Goal: Find specific page/section

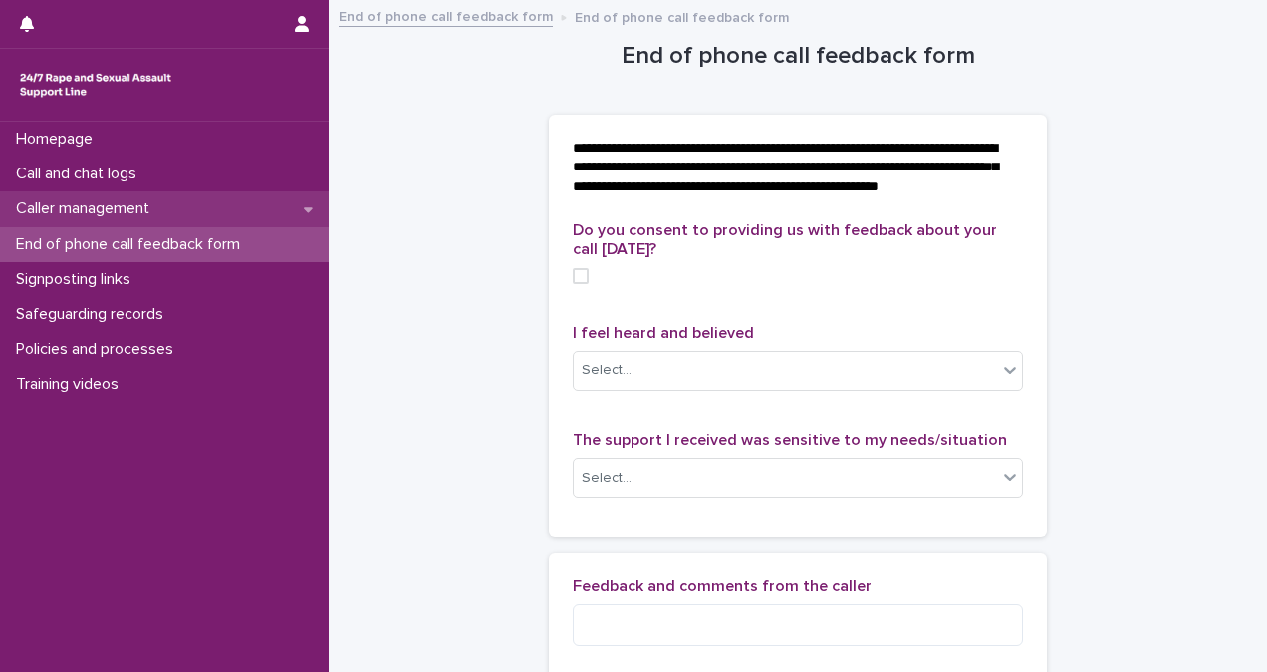
click at [145, 197] on div "Caller management" at bounding box center [164, 208] width 329 height 35
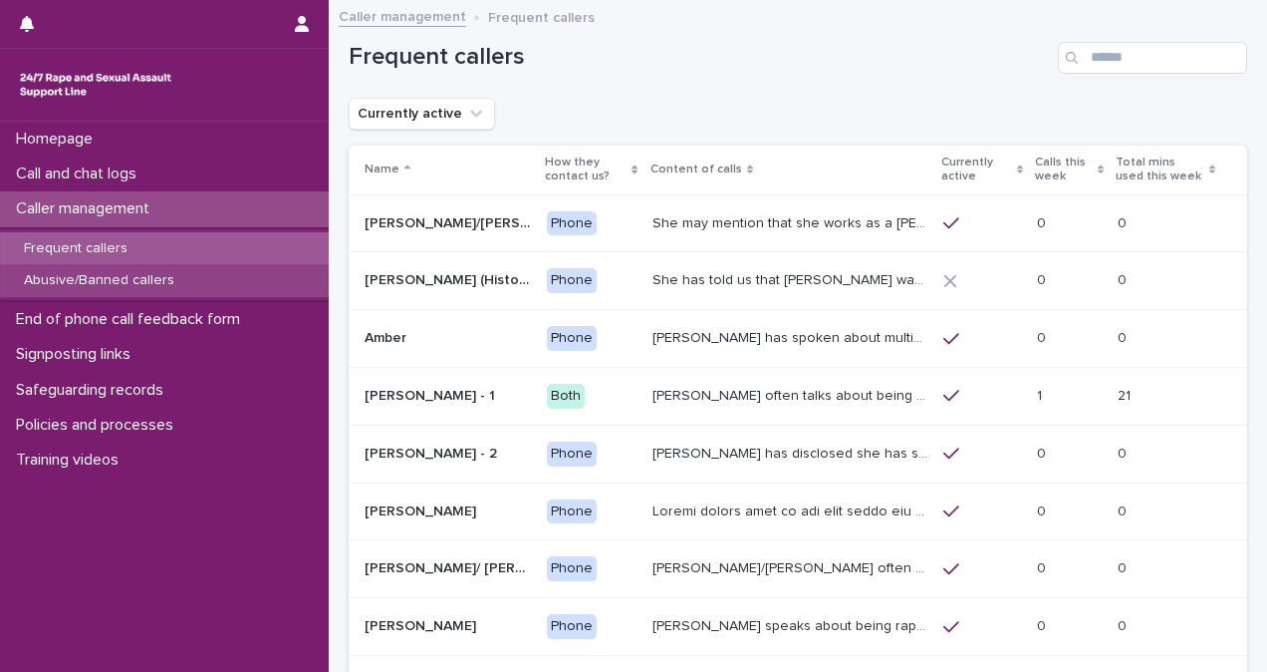
click at [183, 283] on div "Abusive/Banned callers" at bounding box center [164, 280] width 329 height 33
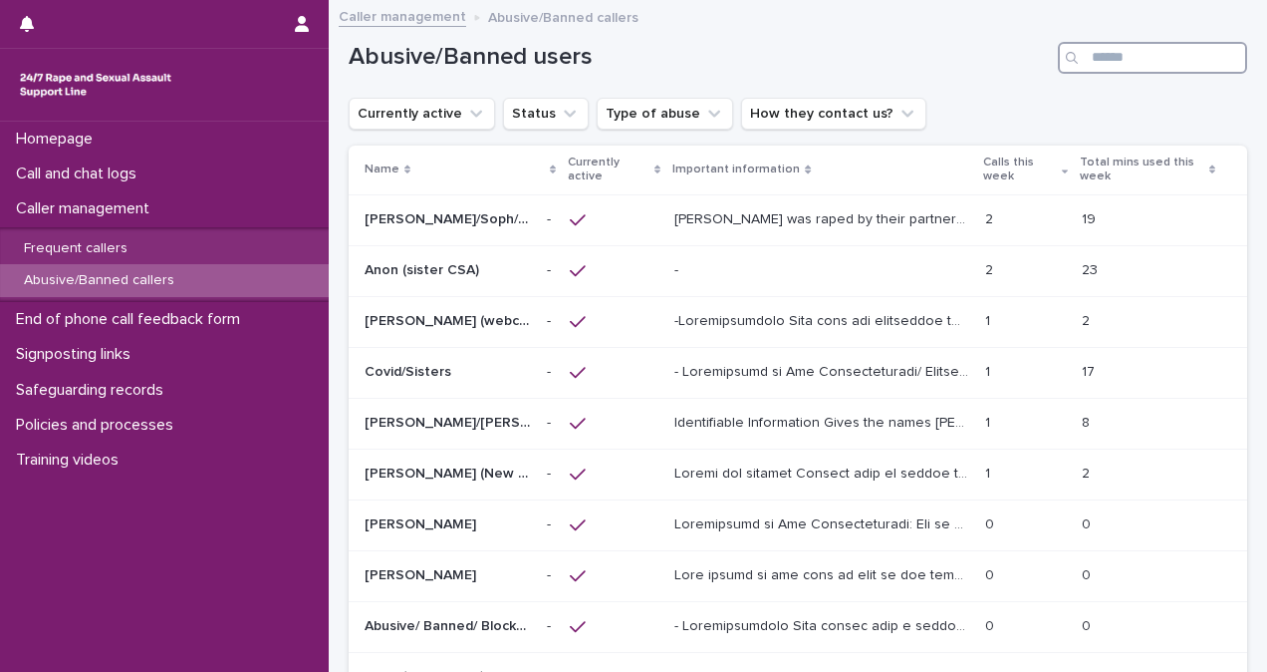
click at [1120, 53] on input "Search" at bounding box center [1152, 58] width 189 height 32
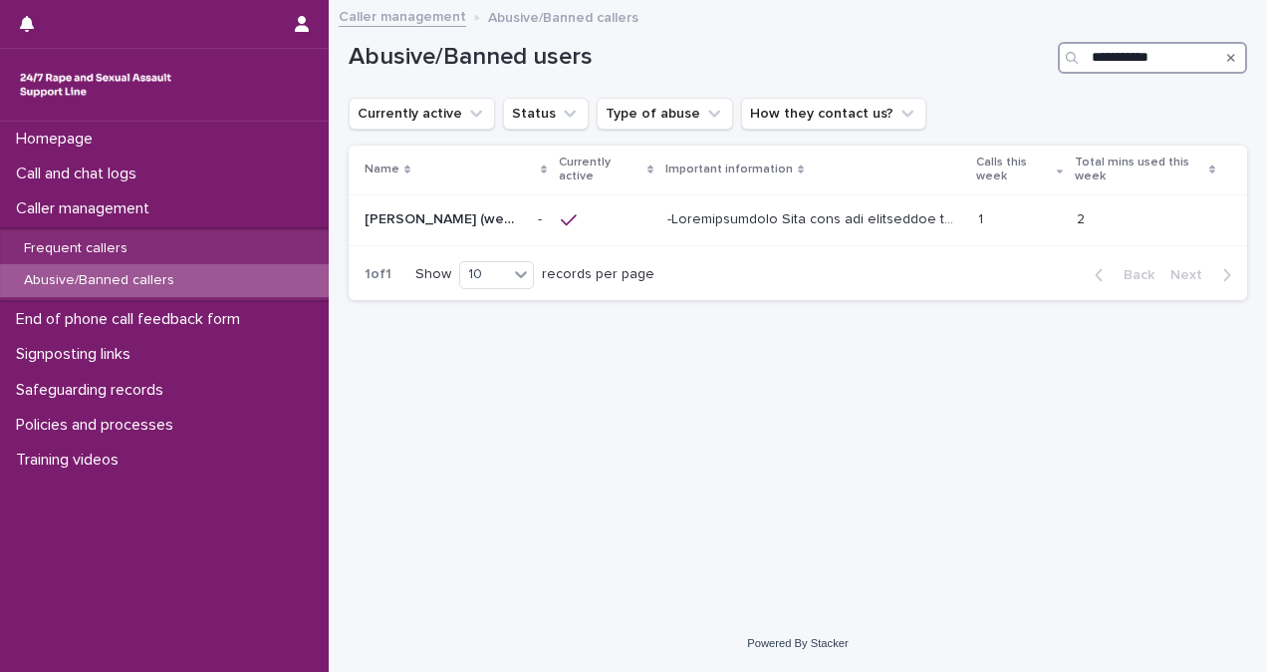
type input "**********"
